Goal: Register for event/course

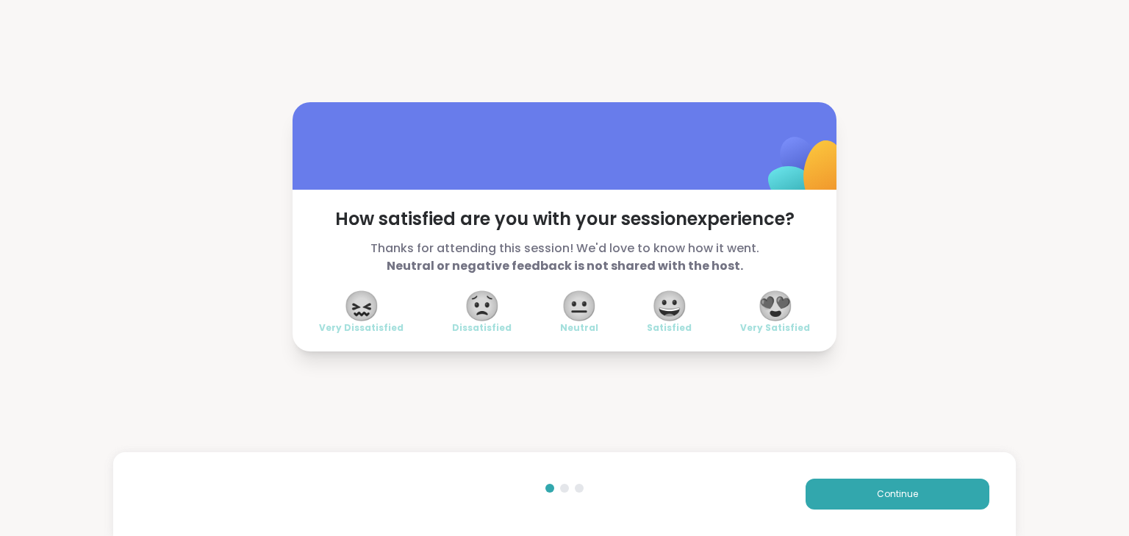
click at [776, 304] on span "😍" at bounding box center [775, 306] width 37 height 26
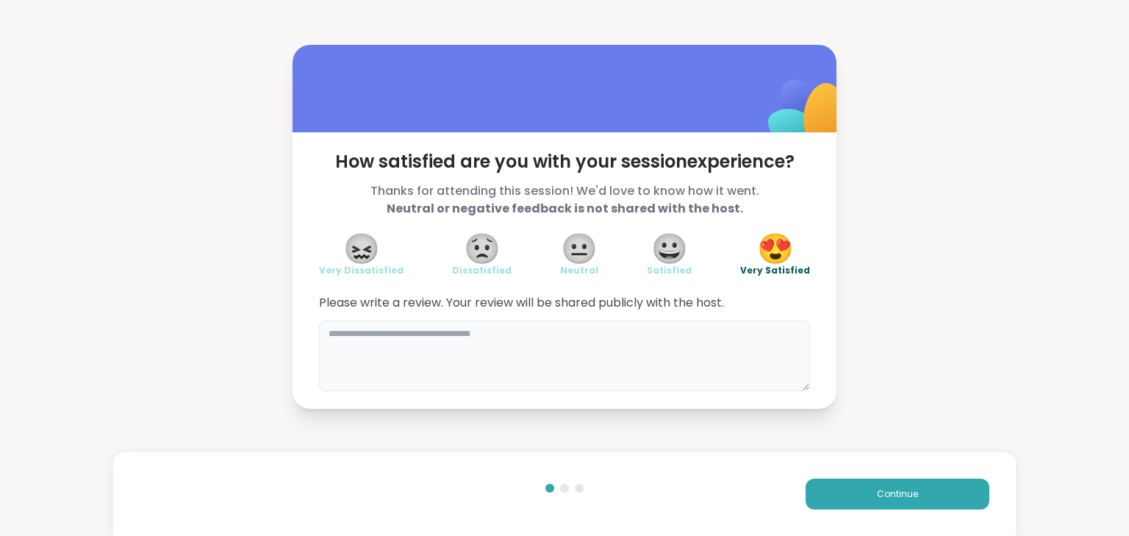
click at [681, 348] on textarea at bounding box center [564, 355] width 491 height 71
type textarea "**********"
click at [920, 492] on button "Continue" at bounding box center [898, 494] width 184 height 31
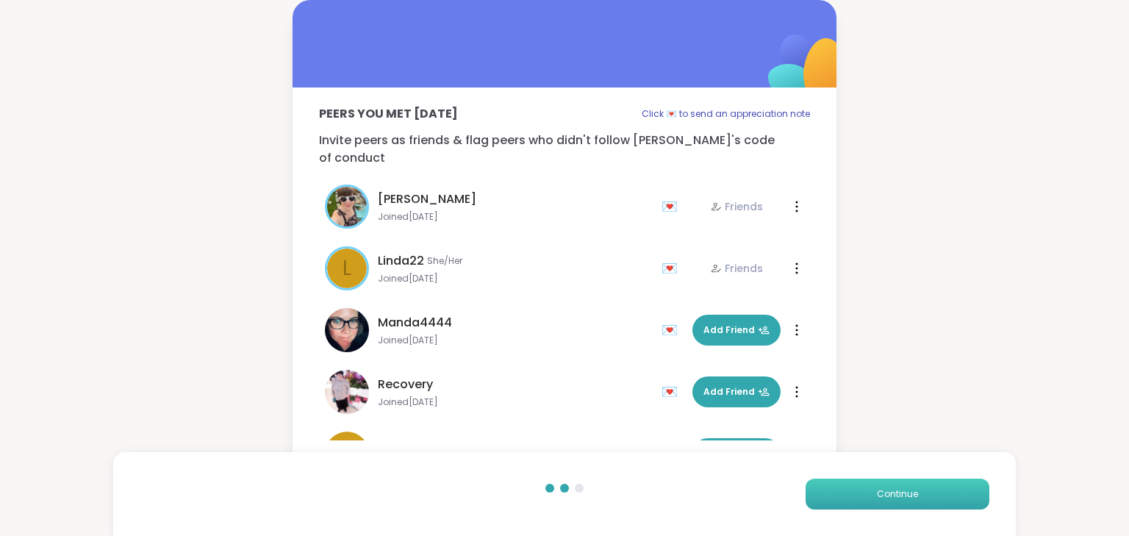
click at [855, 500] on button "Continue" at bounding box center [898, 494] width 184 height 31
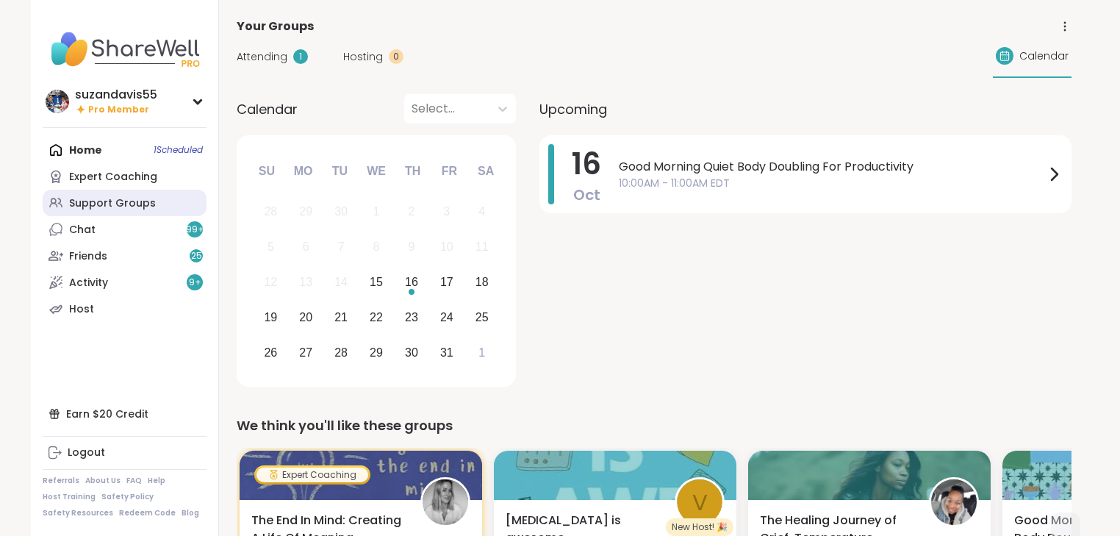
click at [109, 201] on div "Support Groups" at bounding box center [112, 203] width 87 height 15
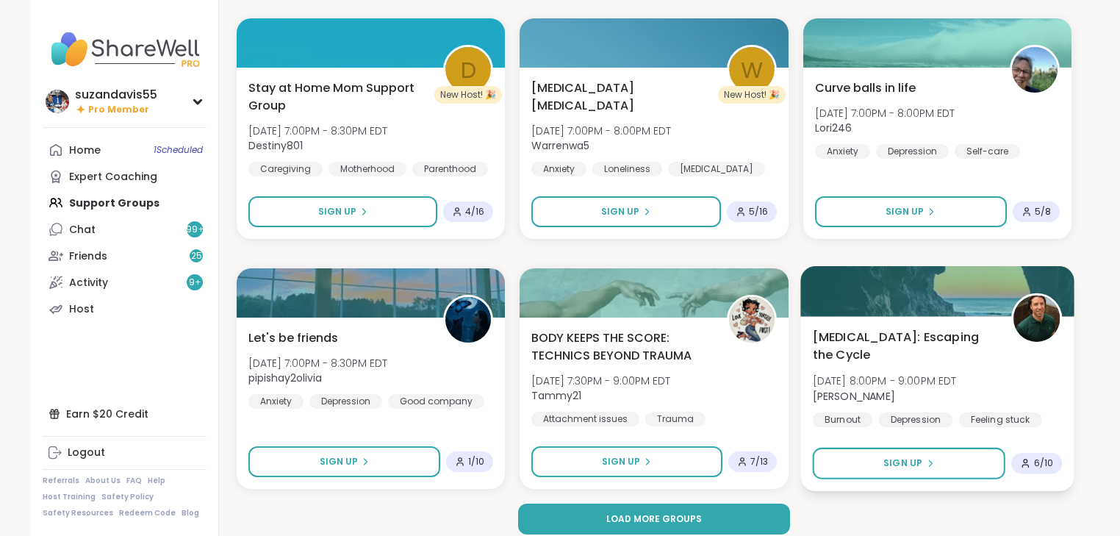
scroll to position [2682, 0]
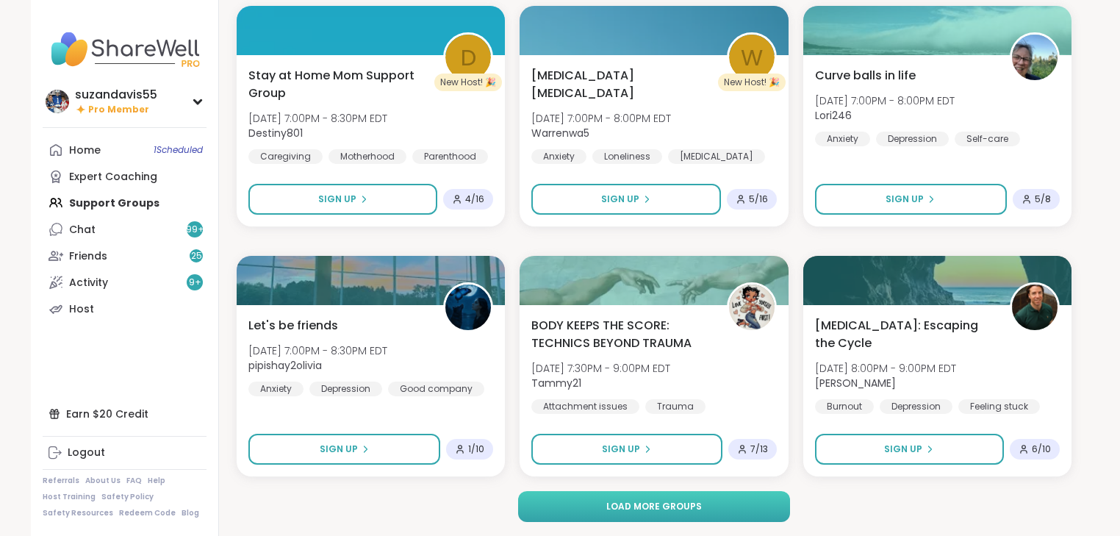
click at [691, 512] on span "Load more groups" at bounding box center [654, 506] width 96 height 13
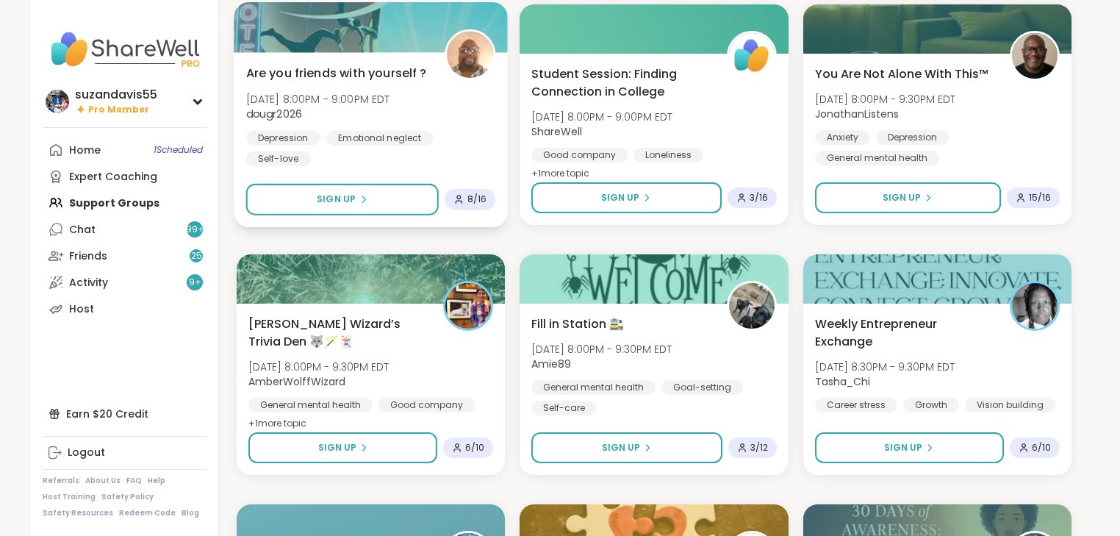
scroll to position [3211, 0]
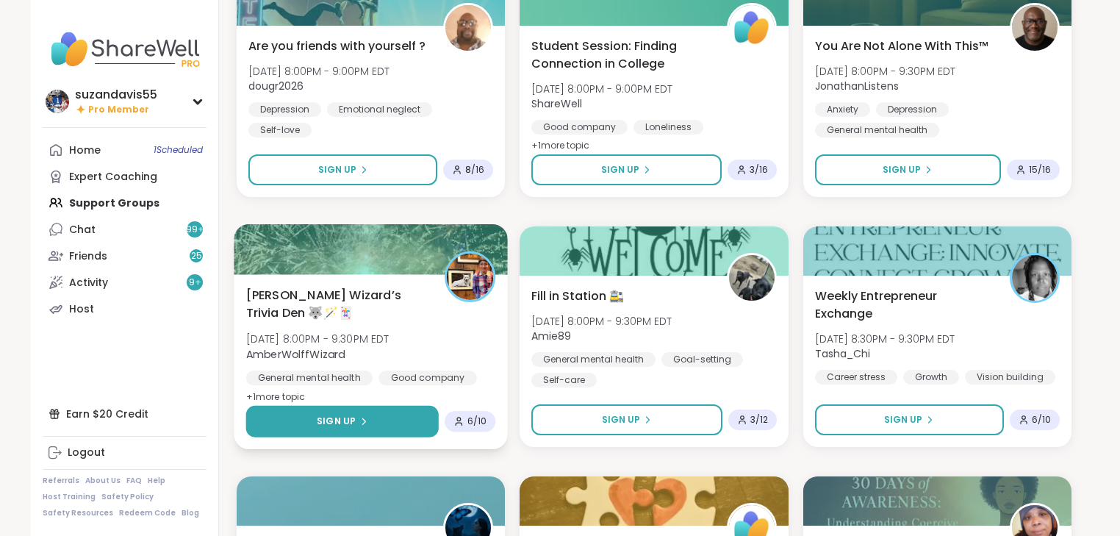
click at [338, 420] on span "Sign Up" at bounding box center [336, 421] width 39 height 13
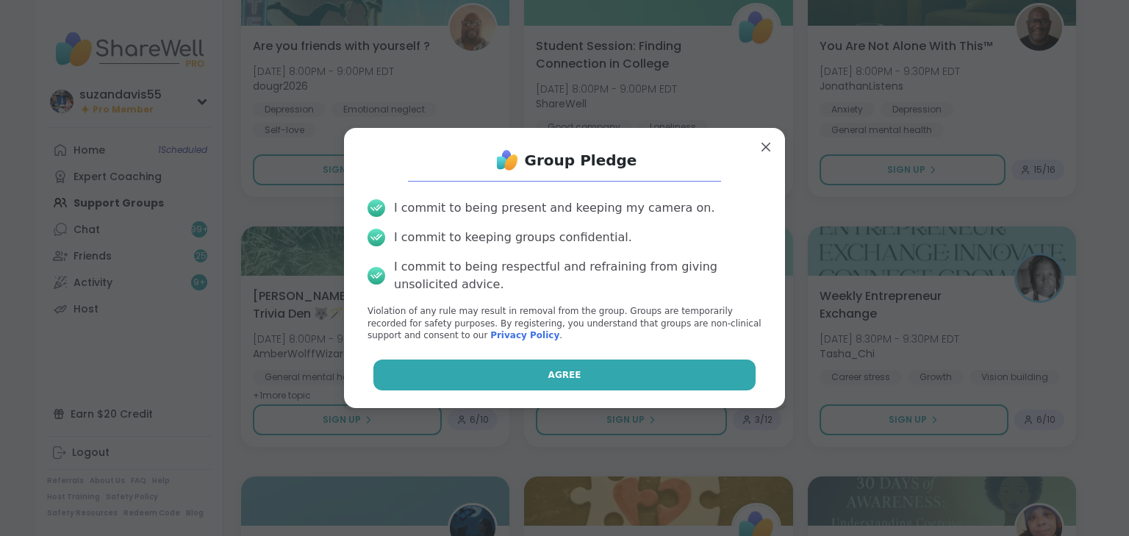
click at [484, 368] on button "Agree" at bounding box center [564, 374] width 383 height 31
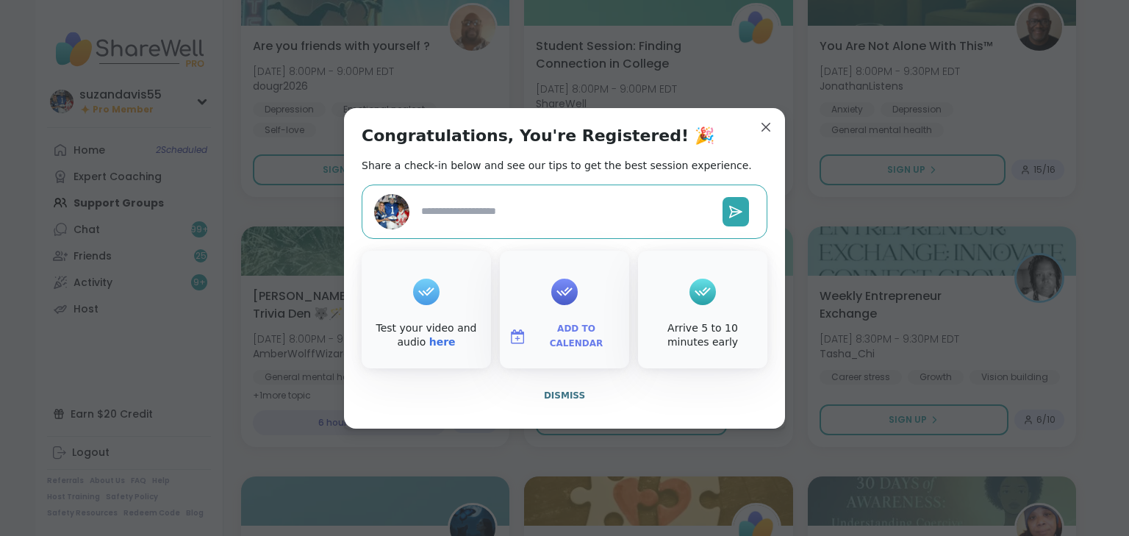
click at [564, 336] on span "Add to Calendar" at bounding box center [576, 336] width 88 height 29
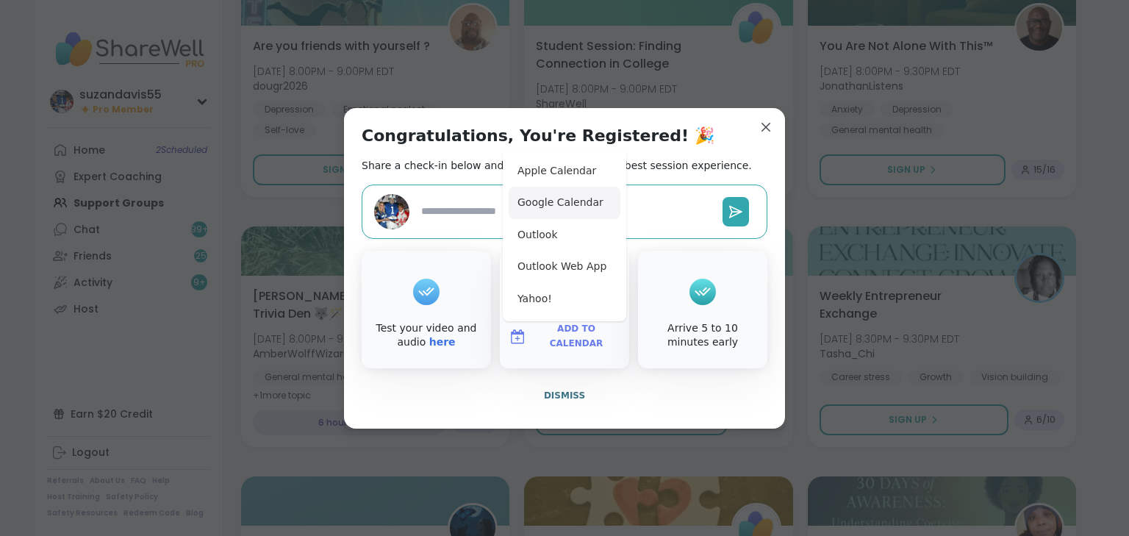
click at [552, 200] on button "Google Calendar" at bounding box center [565, 203] width 112 height 32
type textarea "*"
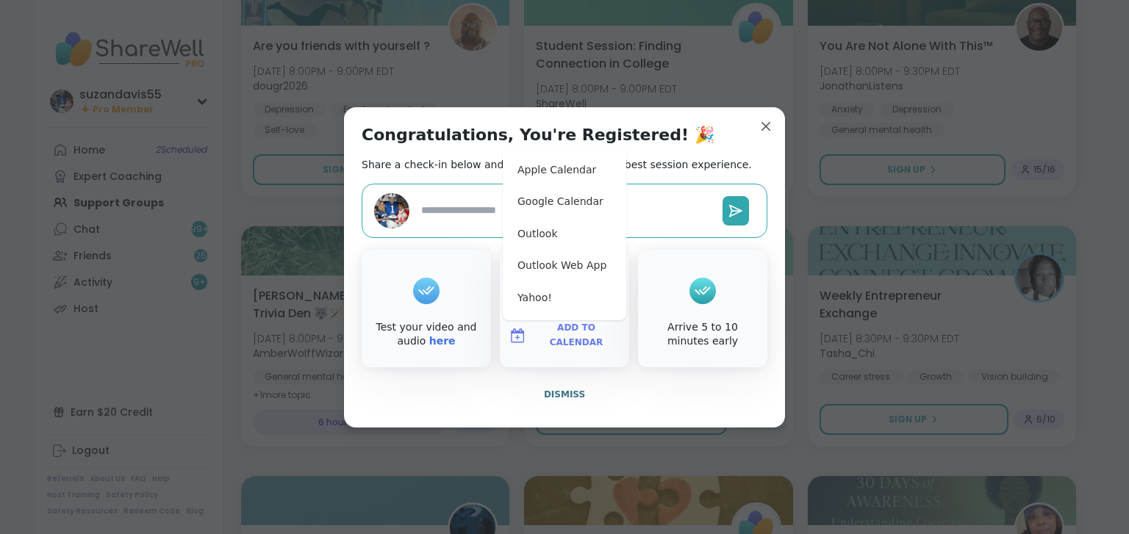
type textarea "*"
